Goal: Information Seeking & Learning: Check status

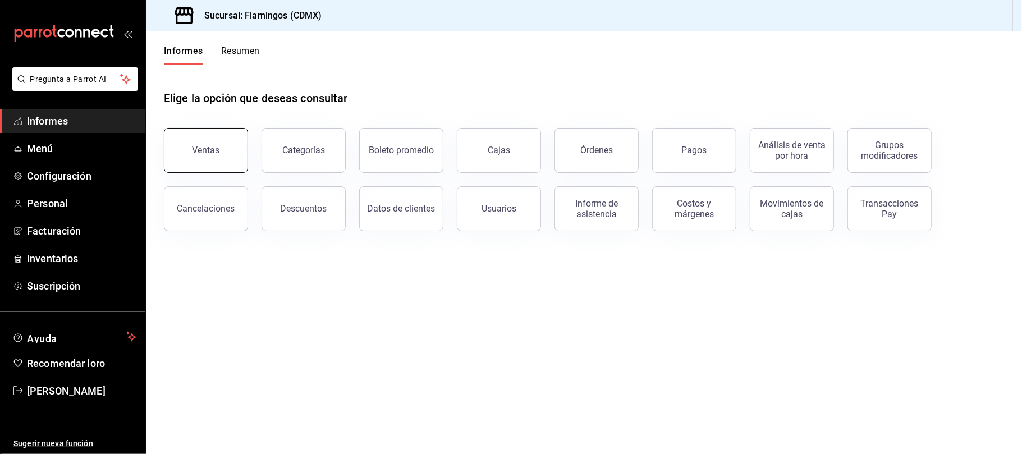
click at [223, 157] on button "Ventas" at bounding box center [206, 150] width 84 height 45
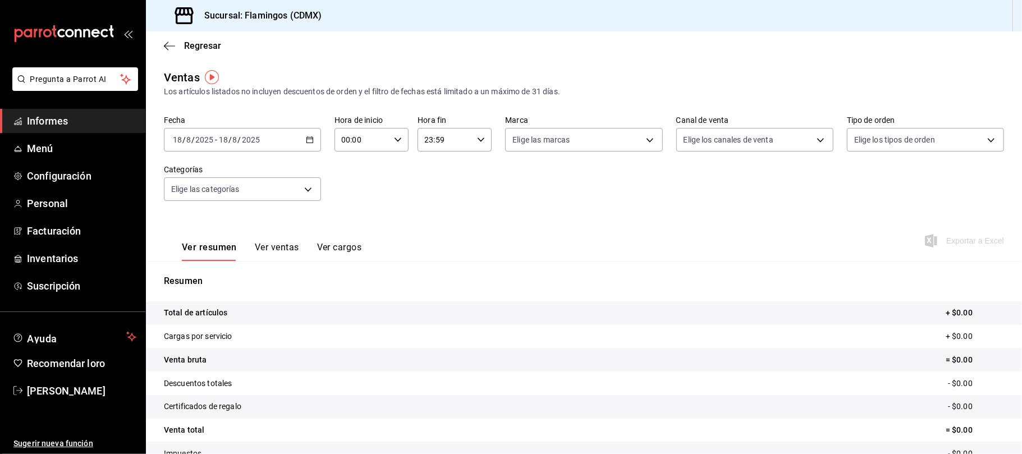
click at [310, 135] on div "[DATE] [DATE] - [DATE] [DATE]" at bounding box center [242, 140] width 157 height 24
click at [236, 272] on span "Rango de fechas" at bounding box center [216, 275] width 87 height 12
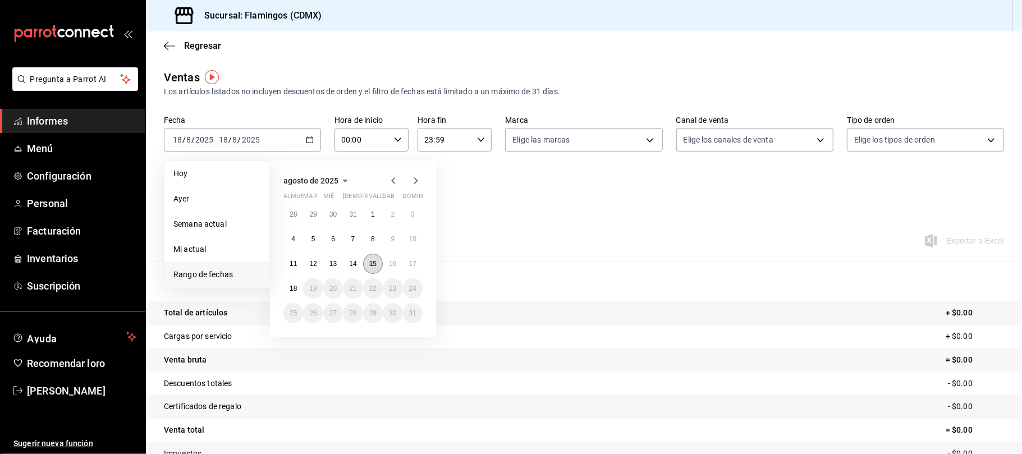
click at [374, 263] on font "15" at bounding box center [372, 264] width 7 height 8
click at [411, 265] on font "17" at bounding box center [412, 264] width 7 height 8
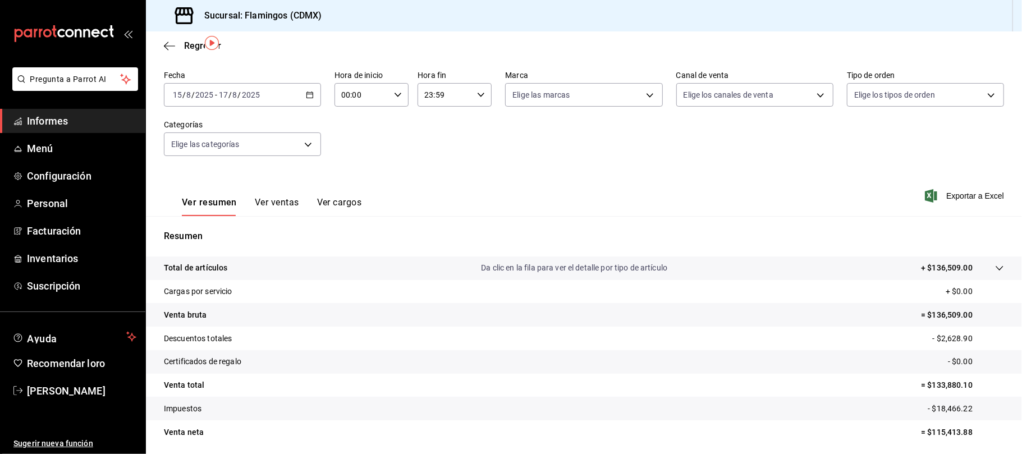
scroll to position [34, 0]
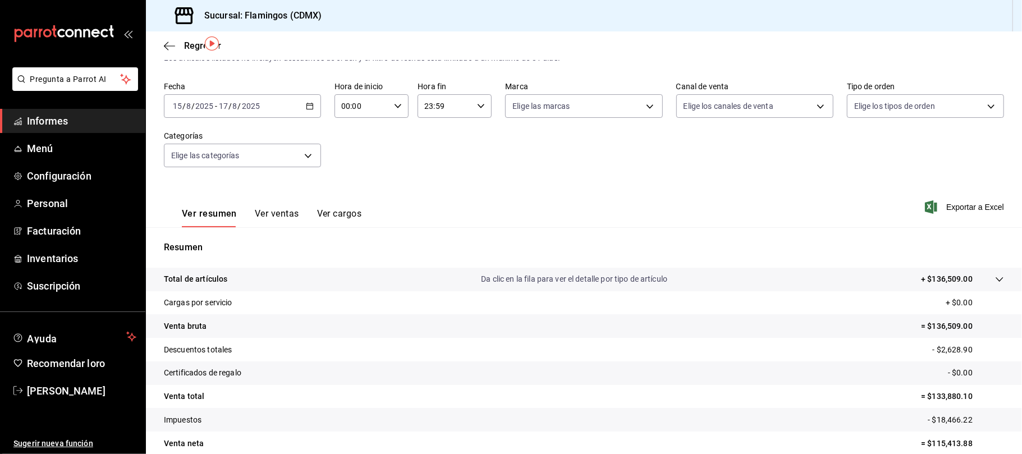
click at [270, 214] on font "Ver ventas" at bounding box center [277, 213] width 44 height 11
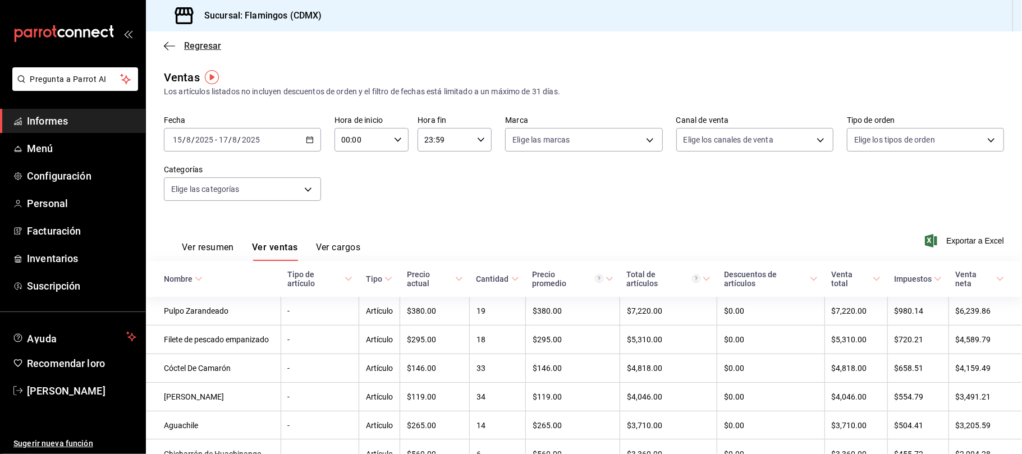
click at [203, 48] on font "Regresar" at bounding box center [202, 45] width 37 height 11
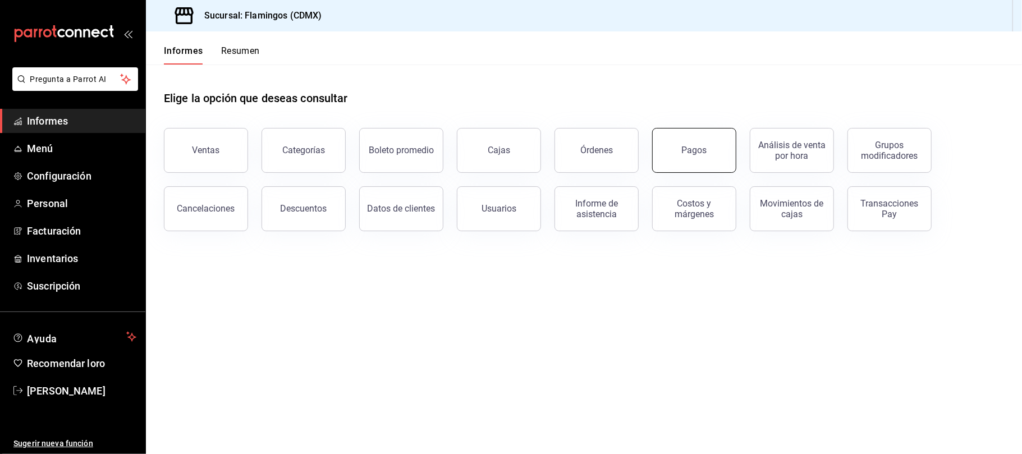
click at [663, 158] on button "Pagos" at bounding box center [694, 150] width 84 height 45
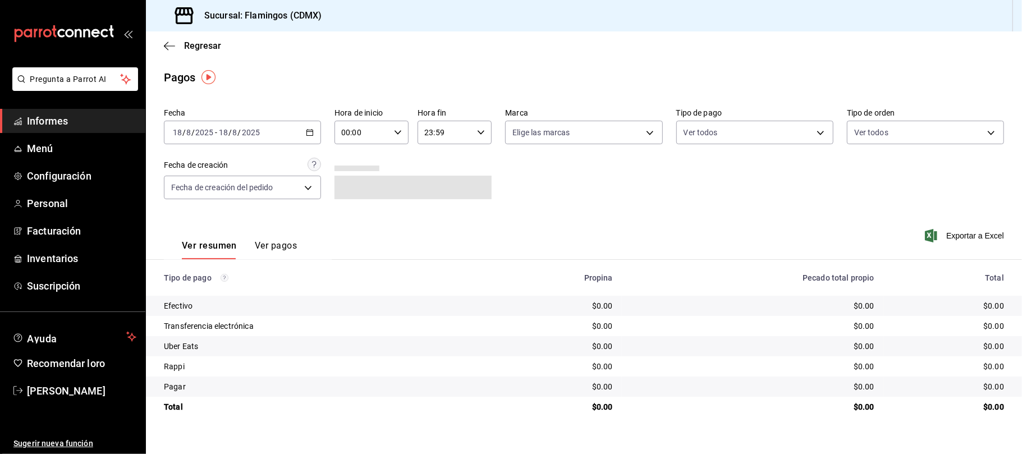
click at [311, 136] on div "[DATE] [DATE] - [DATE] [DATE]" at bounding box center [242, 133] width 157 height 24
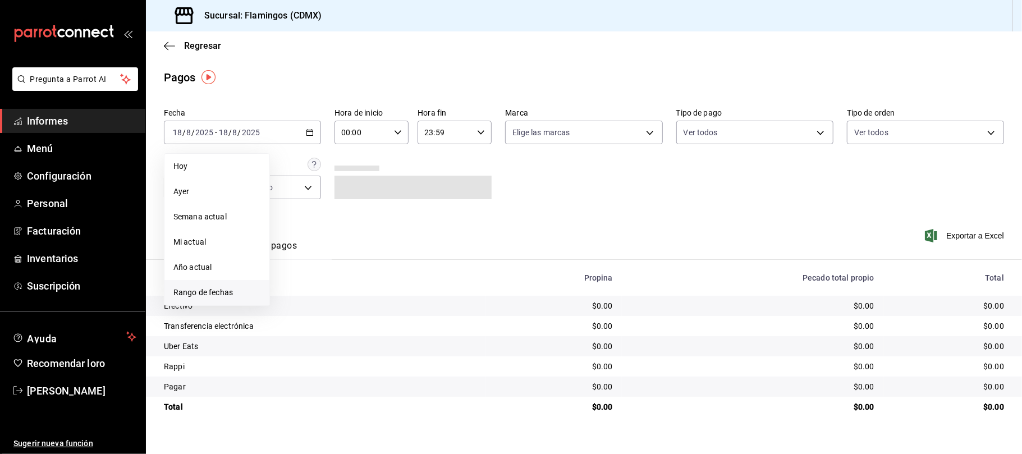
click at [239, 288] on span "Rango de fechas" at bounding box center [216, 293] width 87 height 12
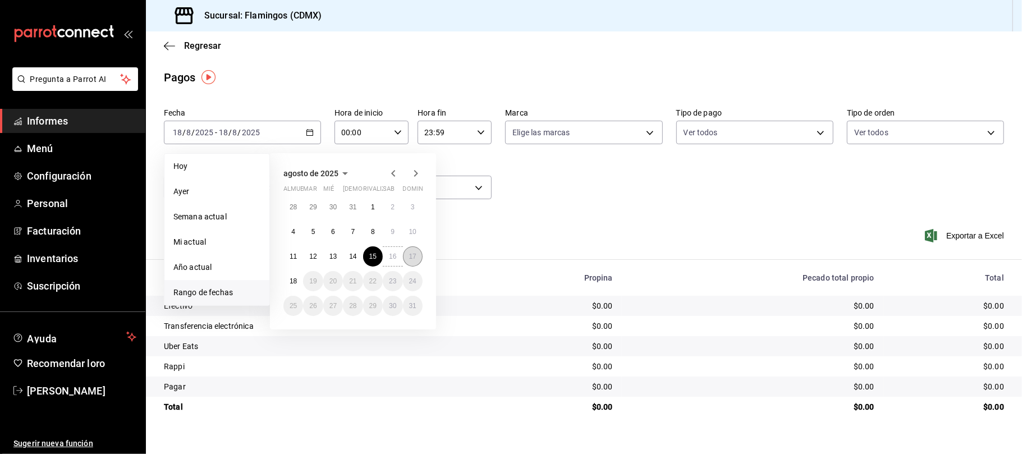
click at [411, 256] on font "17" at bounding box center [412, 257] width 7 height 8
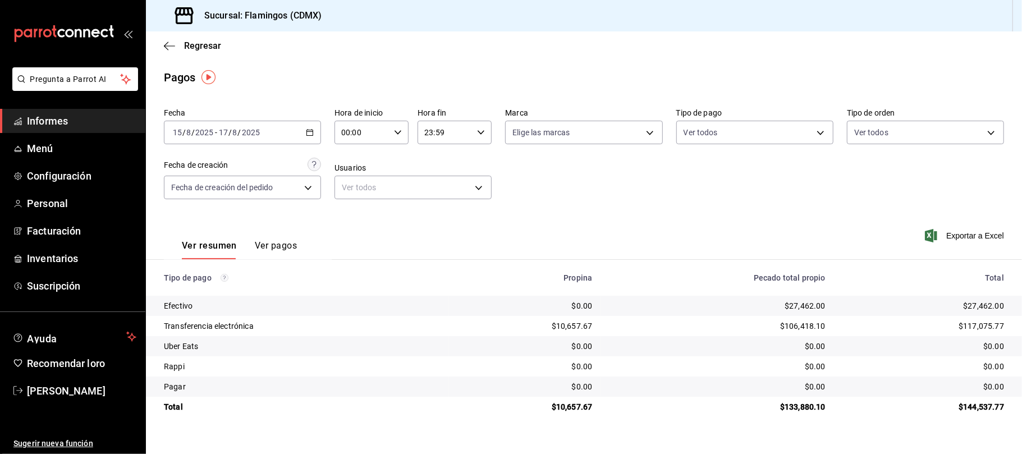
click at [308, 136] on div "[DATE] [DATE] - [DATE] [DATE]" at bounding box center [242, 133] width 157 height 24
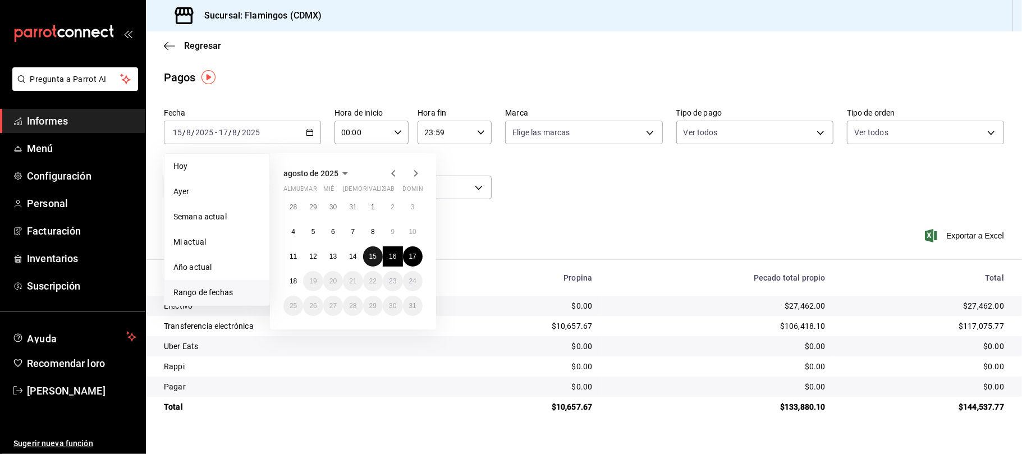
click at [375, 254] on font "15" at bounding box center [372, 257] width 7 height 8
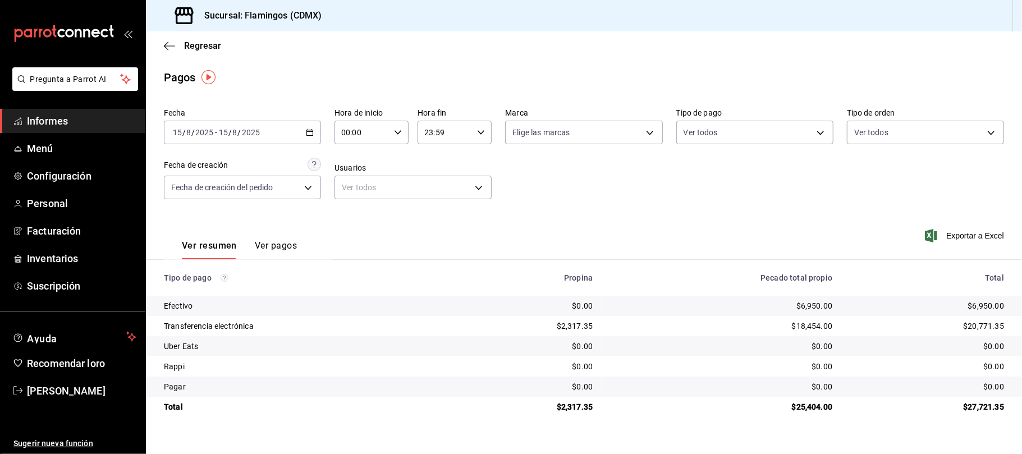
click at [310, 130] on icon "button" at bounding box center [310, 133] width 8 height 8
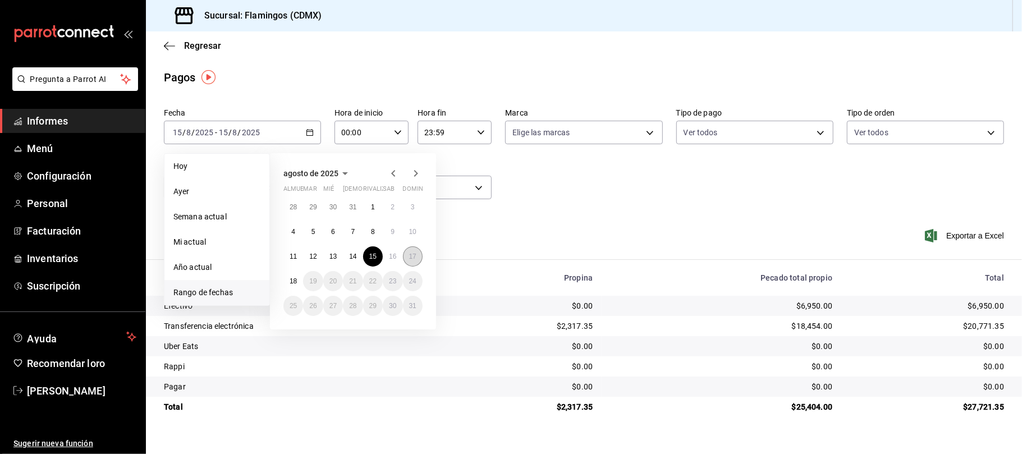
click at [418, 252] on button "17" at bounding box center [413, 256] width 20 height 20
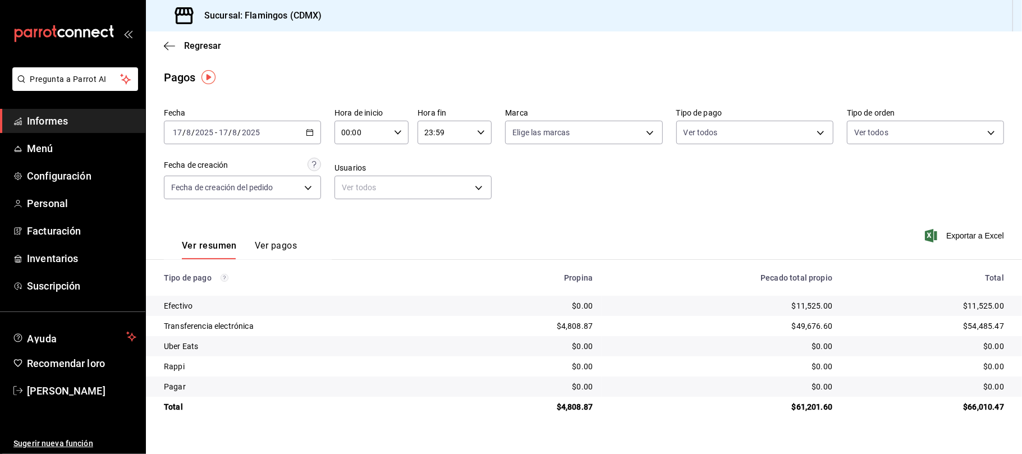
click at [304, 131] on div "[DATE] [DATE] - [DATE] [DATE]" at bounding box center [242, 133] width 157 height 24
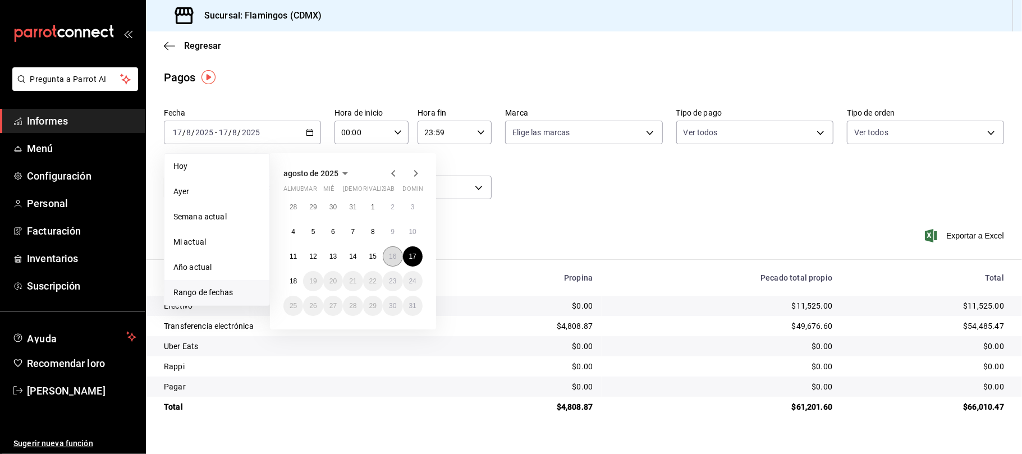
click at [396, 258] on font "16" at bounding box center [392, 257] width 7 height 8
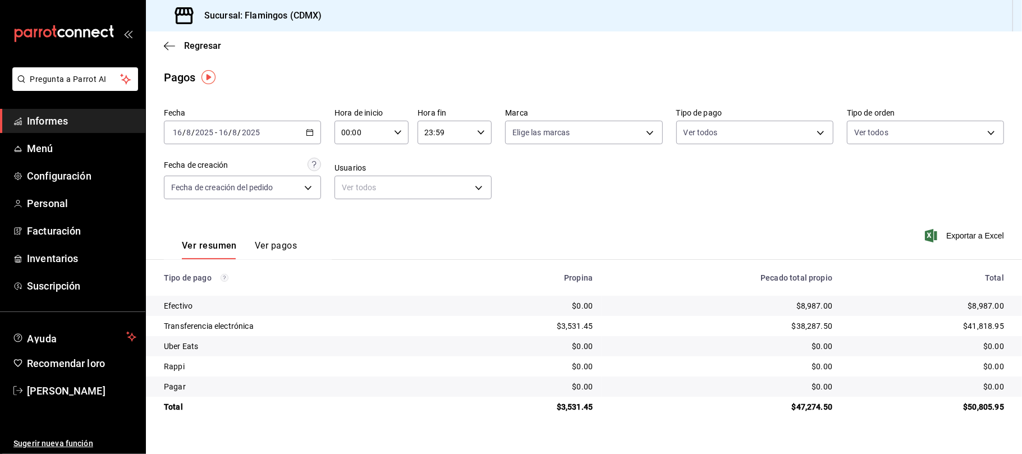
click at [306, 129] on icon "button" at bounding box center [310, 133] width 8 height 8
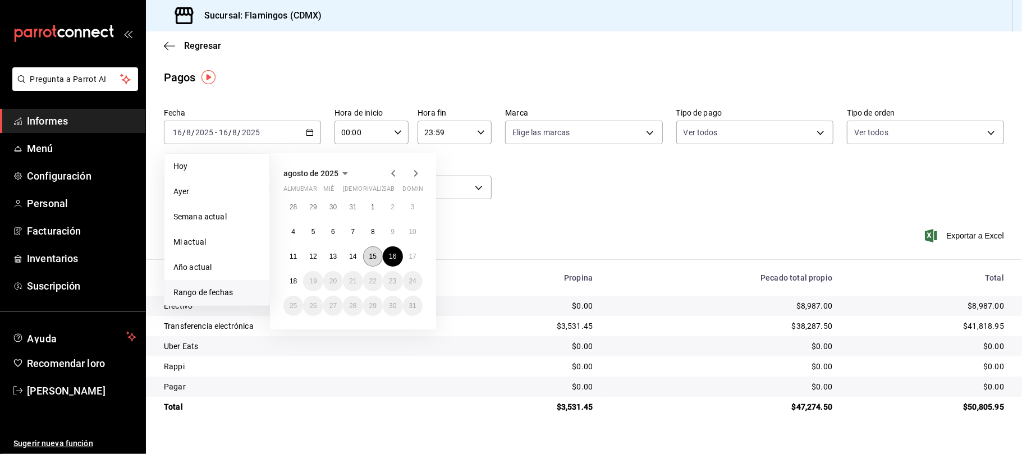
click at [364, 257] on button "15" at bounding box center [373, 256] width 20 height 20
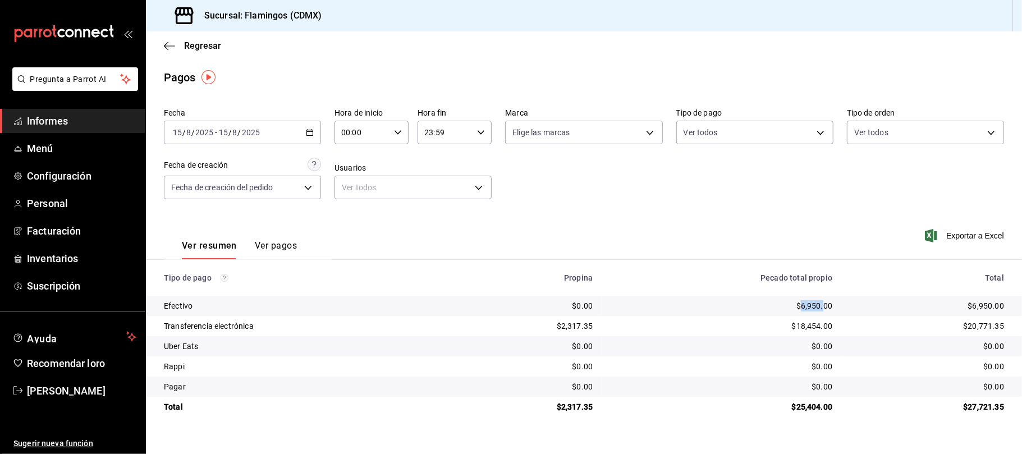
drag, startPoint x: 802, startPoint y: 306, endPoint x: 824, endPoint y: 308, distance: 22.0
click at [824, 308] on font "$6,950.00" at bounding box center [814, 305] width 36 height 9
click at [628, 218] on div "Ver resumen Ver pagos Exportar a Excel" at bounding box center [584, 243] width 876 height 60
click at [625, 52] on div "Regresar" at bounding box center [584, 45] width 876 height 29
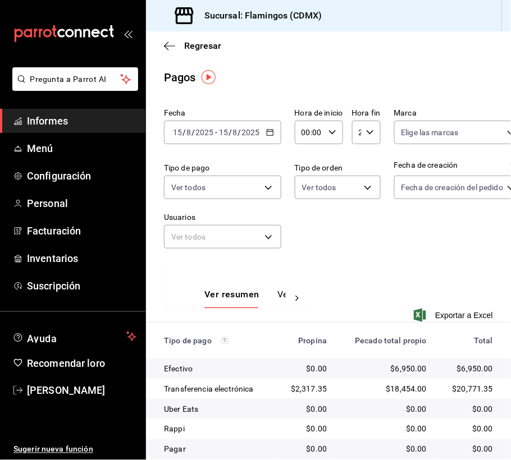
click at [126, 39] on div "carpetas de buzón" at bounding box center [72, 33] width 145 height 67
click at [126, 34] on icon "abrir_cajón_menú" at bounding box center [126, 34] width 5 height 8
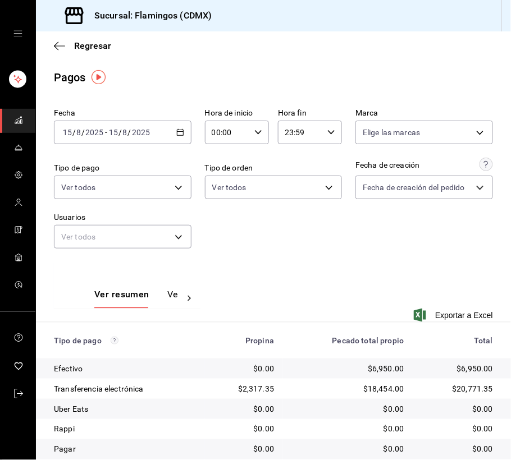
click at [180, 127] on div "[DATE] [DATE] - [DATE] [DATE]" at bounding box center [123, 133] width 138 height 24
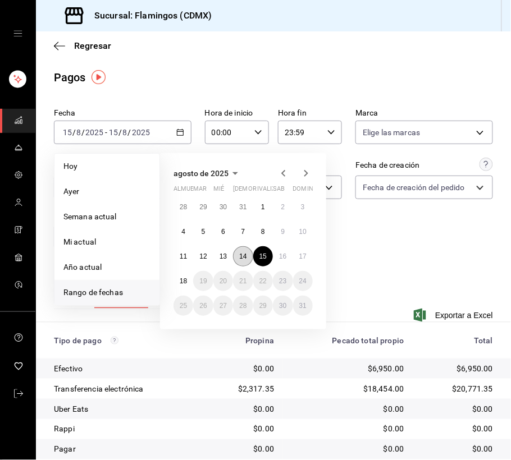
click at [246, 254] on font "14" at bounding box center [242, 257] width 7 height 8
click at [241, 257] on font "14" at bounding box center [242, 257] width 7 height 8
click at [241, 257] on div "Fecha [DATE] [DATE] - [DATE] [DATE] [DATE] [DATE] Semana actual Mi actual Año a…" at bounding box center [273, 183] width 439 height 158
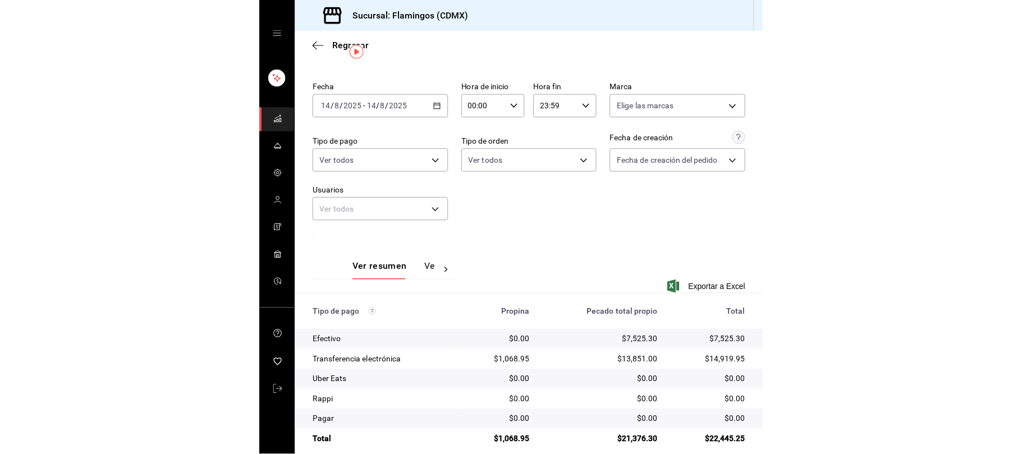
scroll to position [38, 0]
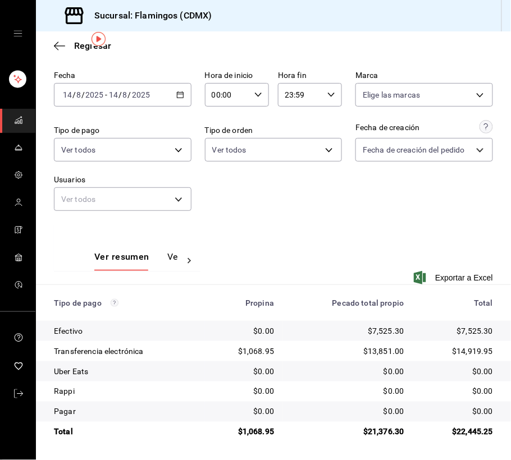
click at [177, 91] on icon "button" at bounding box center [180, 95] width 8 height 8
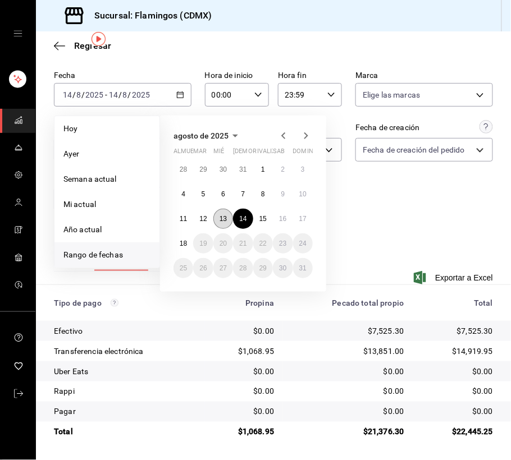
click at [227, 216] on font "13" at bounding box center [222, 219] width 7 height 8
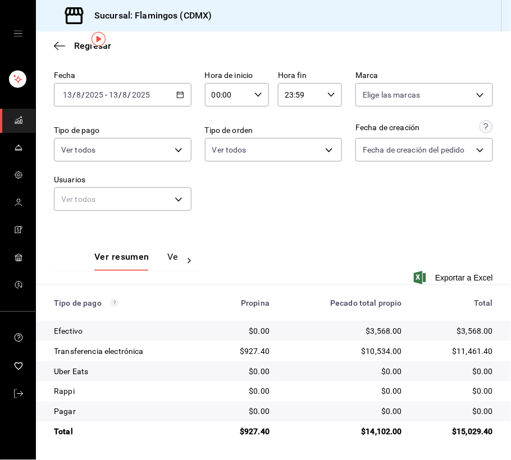
click at [177, 97] on \(Stroke\) "button" at bounding box center [180, 95] width 7 height 6
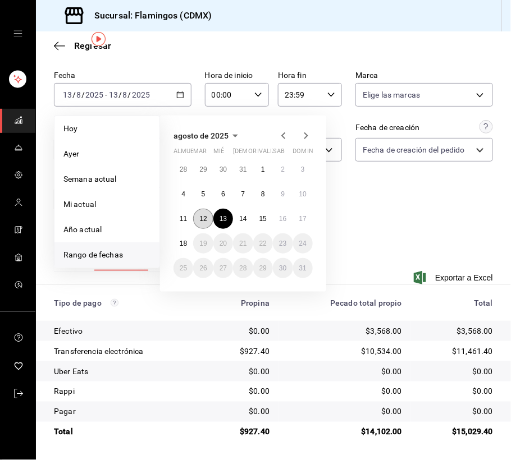
click at [204, 216] on font "12" at bounding box center [202, 219] width 7 height 8
click at [203, 216] on font "12" at bounding box center [202, 219] width 7 height 8
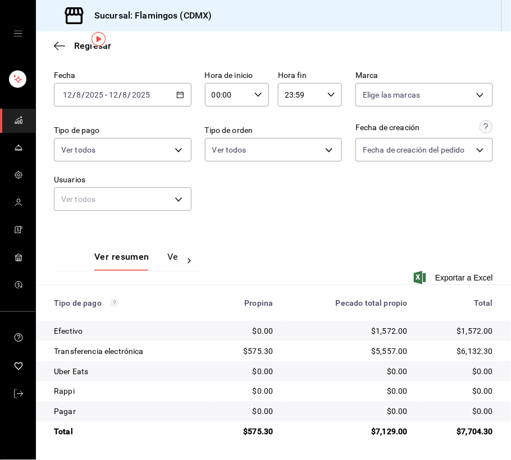
click at [176, 92] on icon "button" at bounding box center [180, 95] width 8 height 8
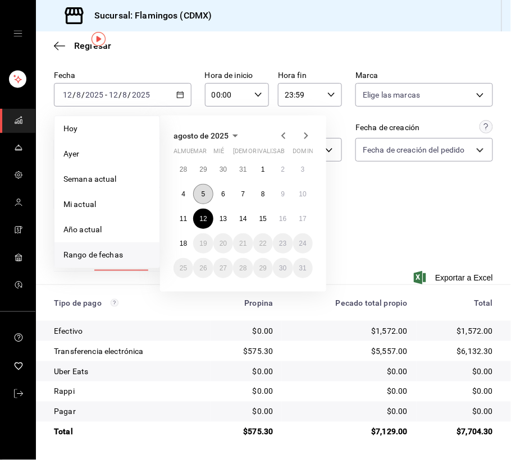
click at [204, 192] on font "5" at bounding box center [203, 194] width 4 height 8
click at [308, 195] on button "10" at bounding box center [303, 194] width 20 height 20
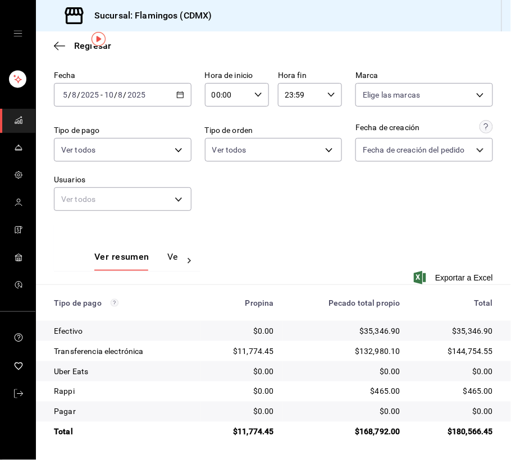
click at [177, 97] on icon "button" at bounding box center [180, 95] width 8 height 8
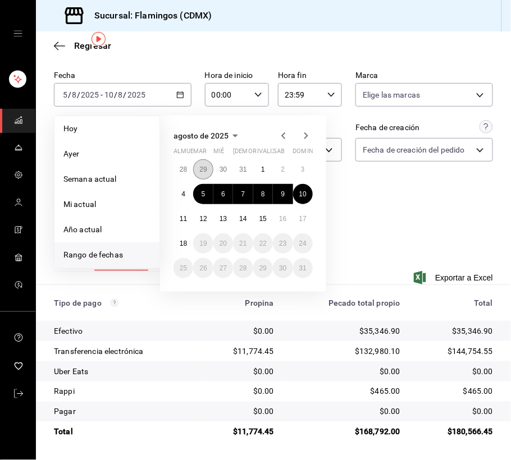
click at [203, 168] on font "29" at bounding box center [202, 170] width 7 height 8
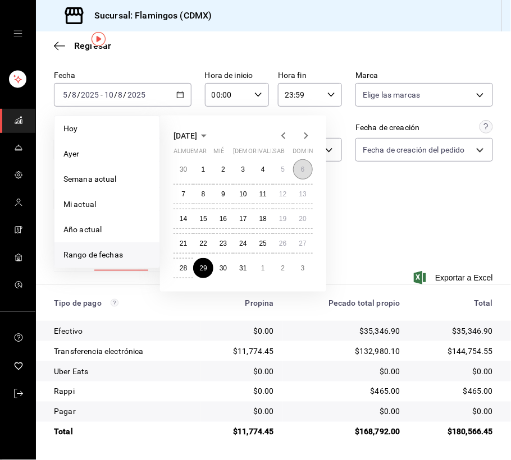
click at [302, 169] on font "6" at bounding box center [303, 170] width 4 height 8
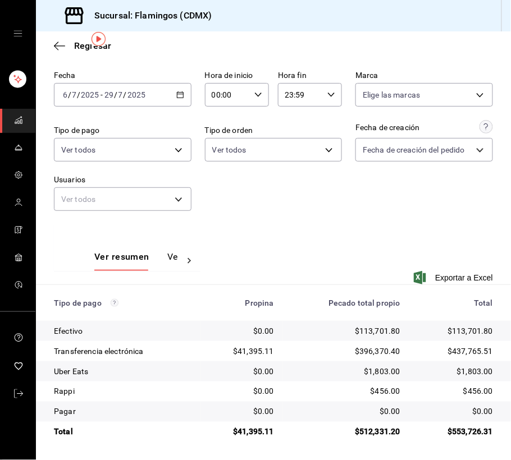
click at [177, 95] on icon "button" at bounding box center [180, 95] width 8 height 8
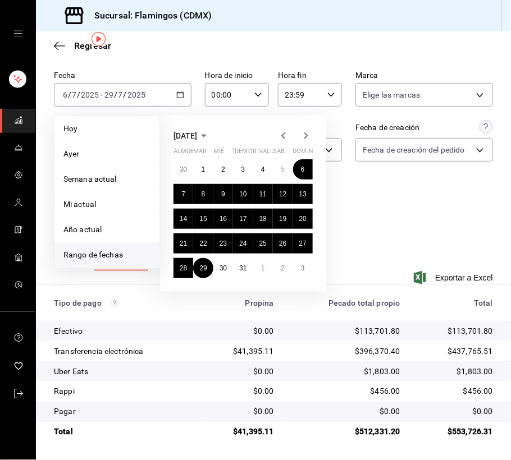
click at [308, 137] on icon "button" at bounding box center [305, 135] width 13 height 13
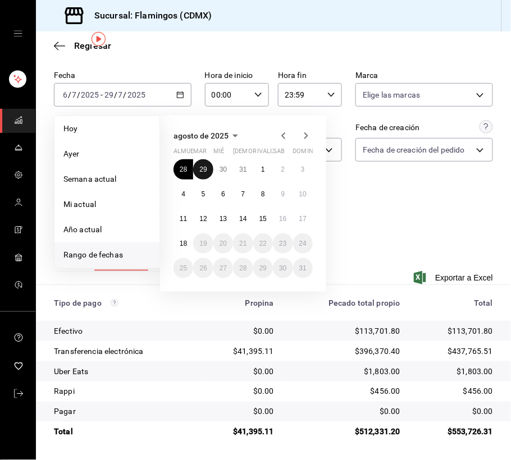
click at [203, 167] on font "29" at bounding box center [202, 170] width 7 height 8
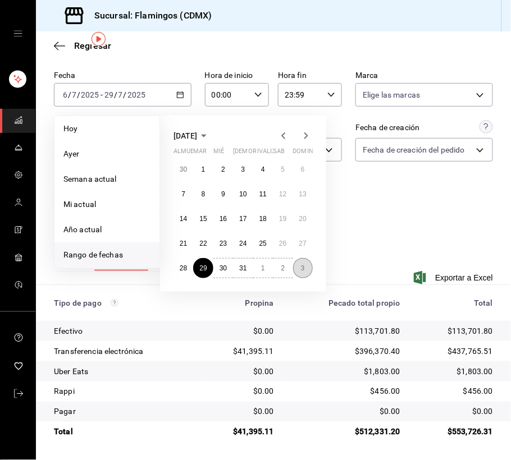
click at [299, 269] on button "3" at bounding box center [303, 268] width 20 height 20
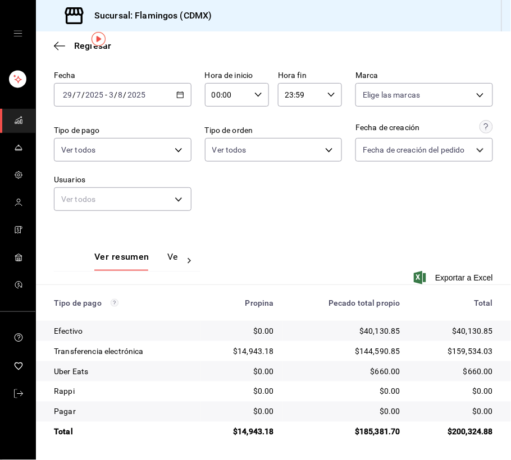
click at [177, 94] on icon "button" at bounding box center [180, 95] width 8 height 8
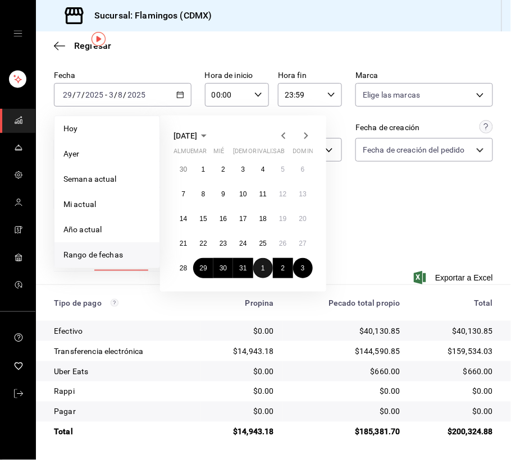
click at [263, 268] on font "1" at bounding box center [263, 268] width 4 height 8
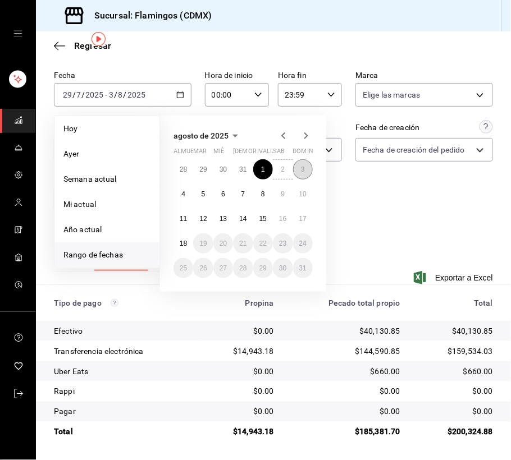
click at [299, 170] on button "3" at bounding box center [303, 169] width 20 height 20
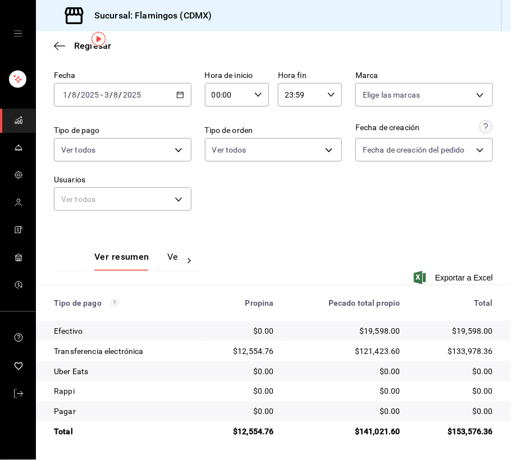
click at [356, 210] on div "Fecha [DATE] [DATE] - [DATE] [DATE] Hora de inicio 00:00 Hora de inicio Hora fi…" at bounding box center [273, 145] width 439 height 158
click at [295, 214] on div "Fecha [DATE] [DATE] - [DATE] [DATE] Hora de inicio 00:00 Hora de inicio Hora fi…" at bounding box center [273, 145] width 439 height 158
